Goal: Task Accomplishment & Management: Manage account settings

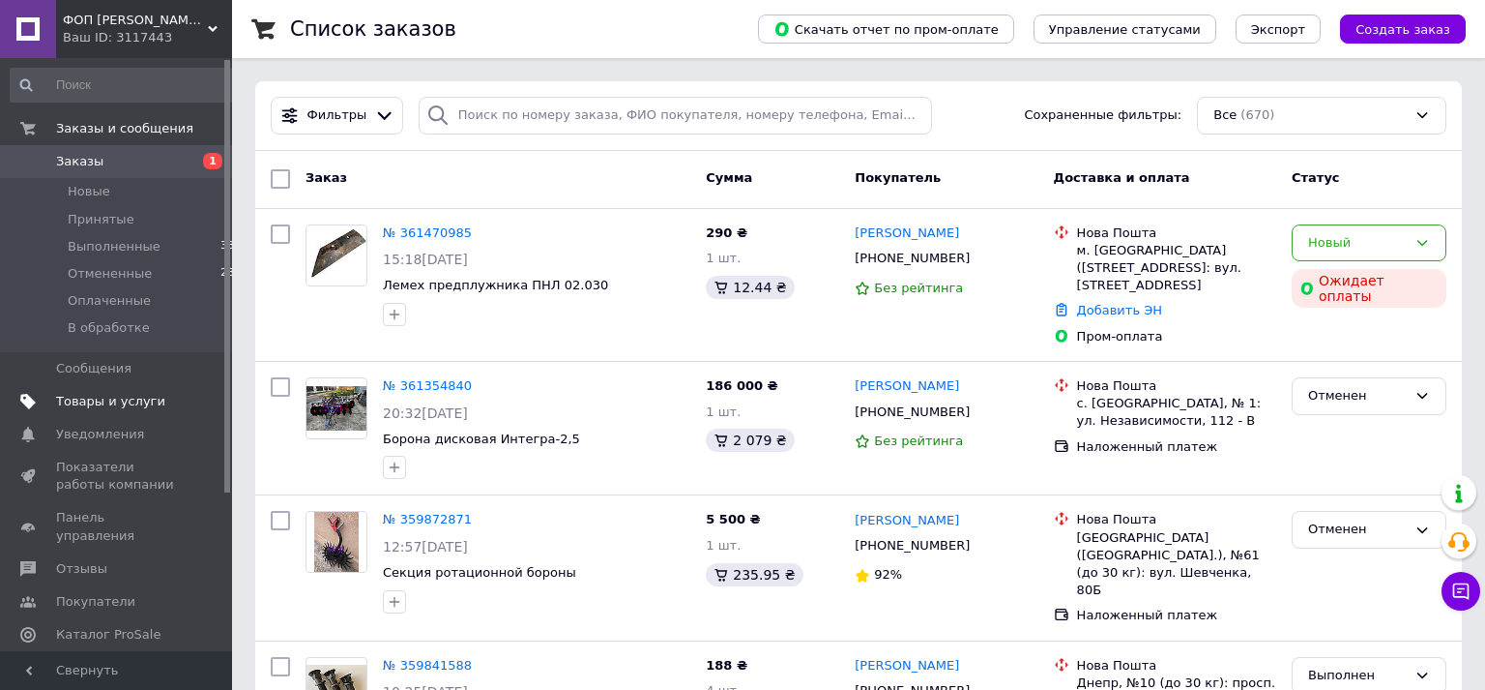
click at [138, 401] on span "Товары и услуги" at bounding box center [110, 401] width 109 height 17
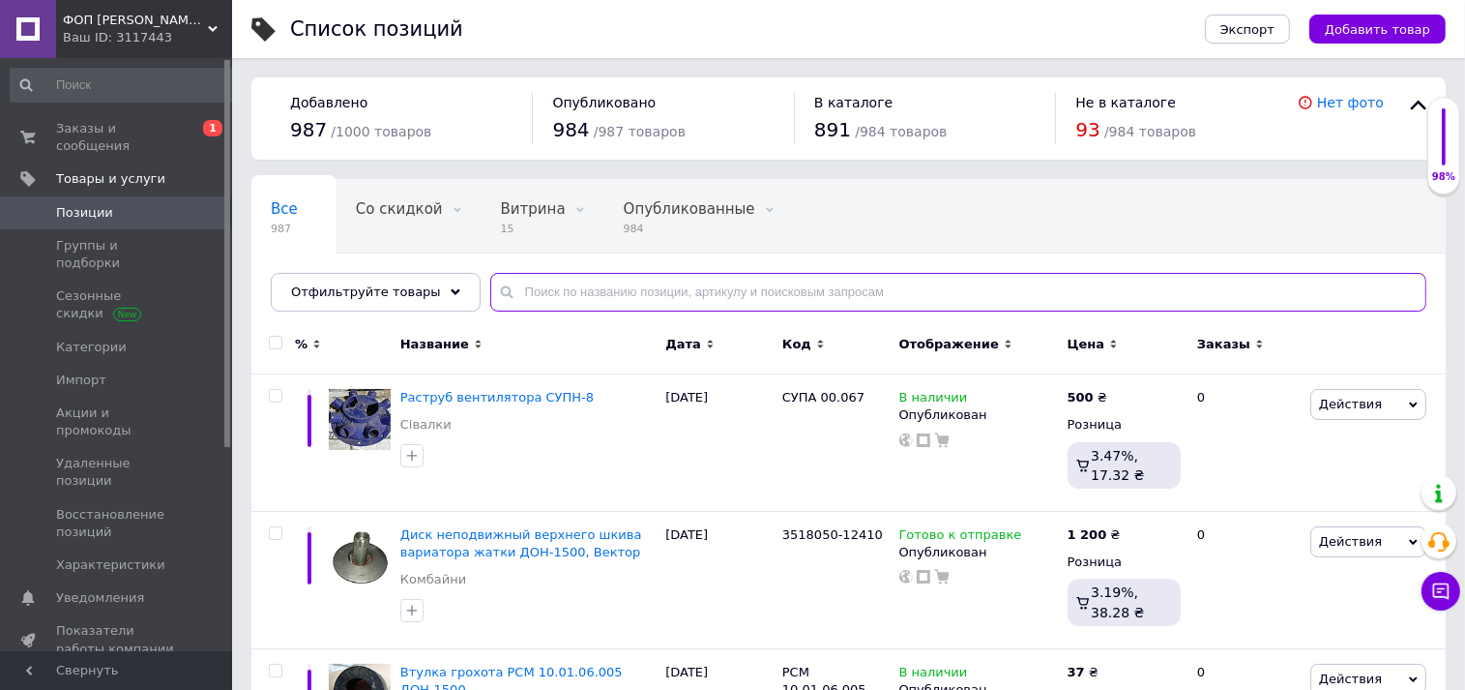
click at [528, 296] on input "text" at bounding box center [958, 292] width 936 height 39
paste input "Решето нижнє ЕНІСЕЙ-1200"
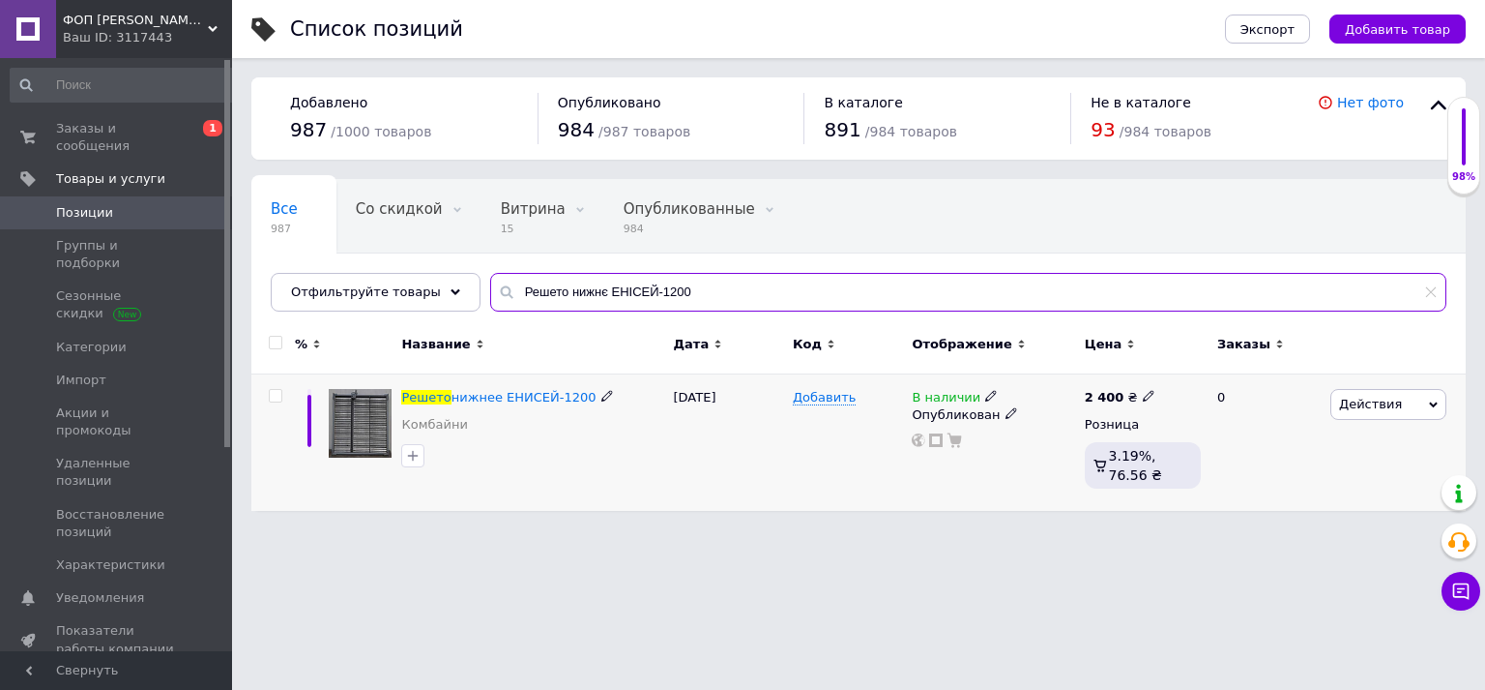
type input "Решето нижнє ЕНІСЕЙ-1200"
click at [1143, 393] on icon at bounding box center [1149, 396] width 12 height 12
drag, startPoint x: 1189, startPoint y: 378, endPoint x: 1131, endPoint y: 381, distance: 59.1
click at [1162, 381] on input "2400" at bounding box center [1235, 375] width 147 height 39
type input "3800"
